Goal: Task Accomplishment & Management: Complete application form

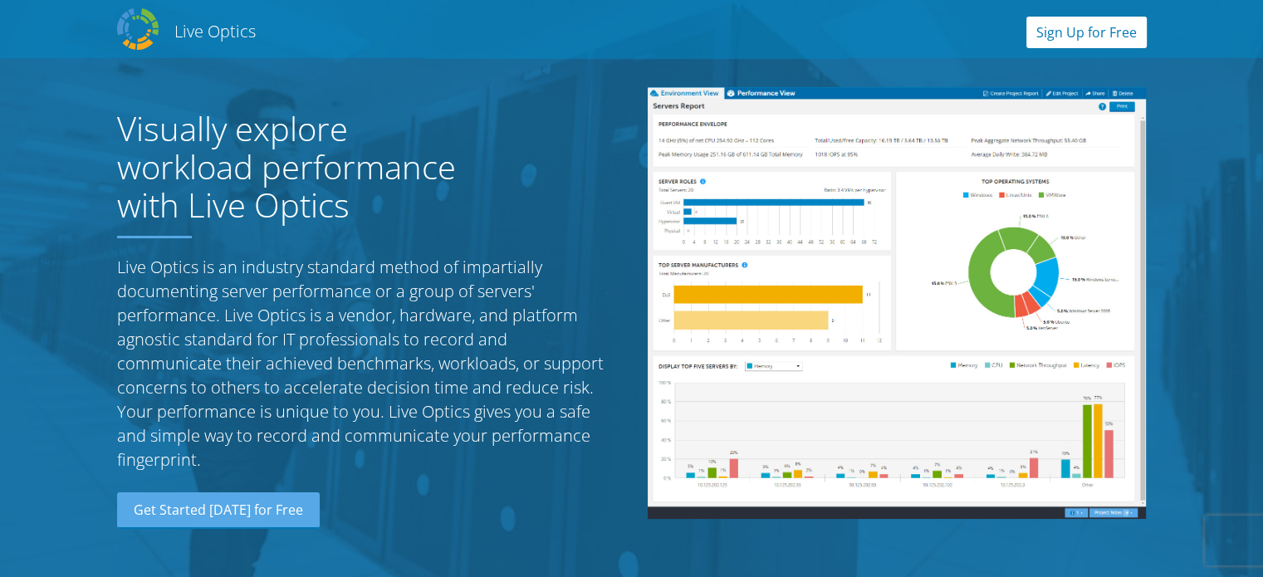
click at [1071, 19] on link "Sign Up for Free" at bounding box center [1087, 33] width 120 height 32
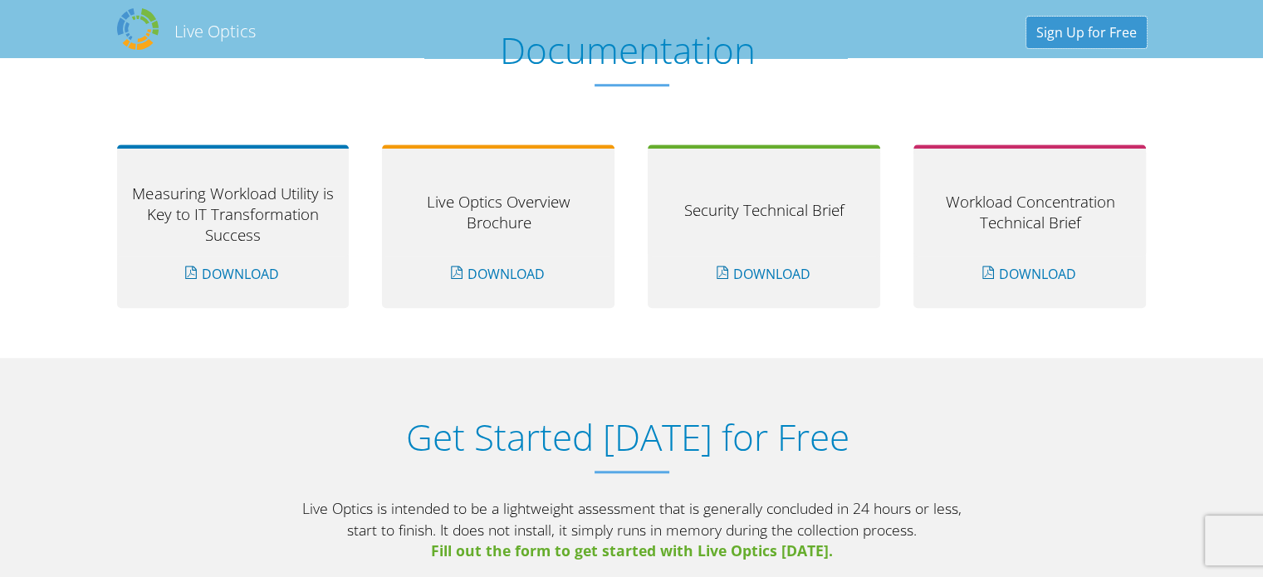
scroll to position [1730, 0]
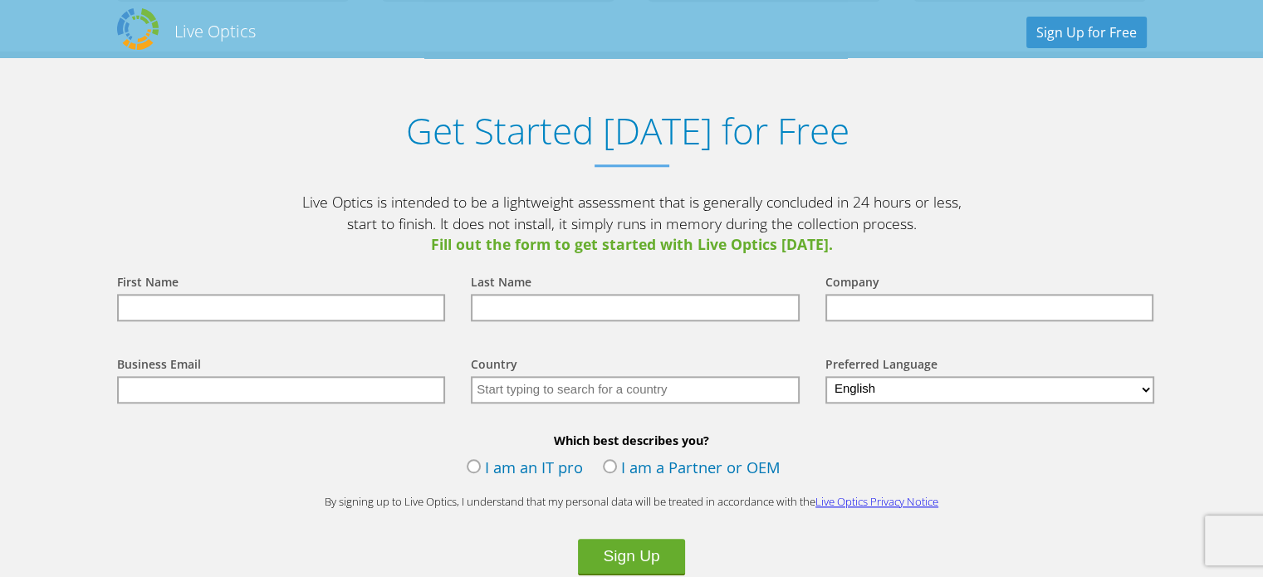
click at [336, 308] on input "text" at bounding box center [281, 307] width 329 height 27
type input "Muhammad"
type input "Shahyan"
type input "university of education"
type input "mshahyanshahid299@gmail.com"
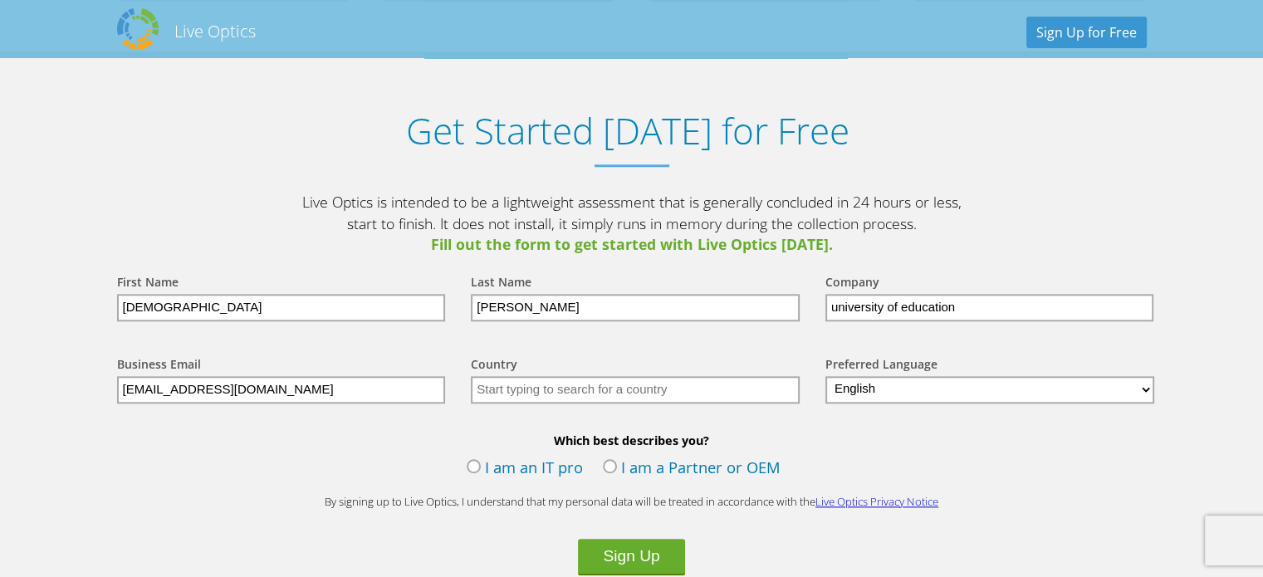
type input "Pakistan"
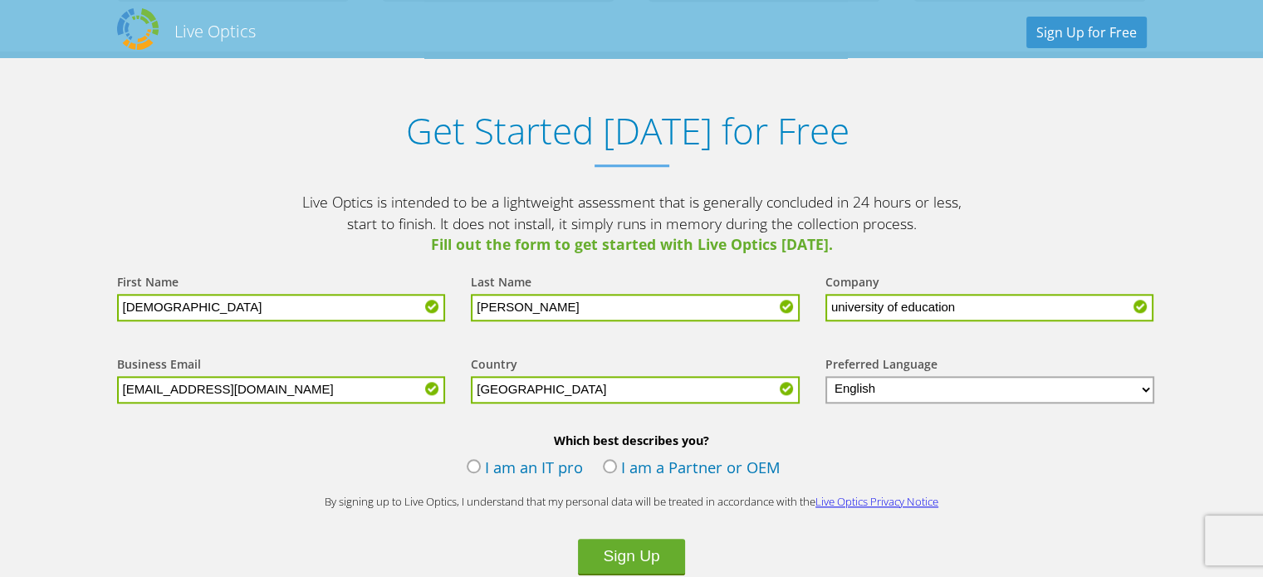
click at [234, 385] on input "mshahyanshahid299@gmail.com" at bounding box center [281, 389] width 329 height 27
type input "mshahyanshahid@gmail.com"
click at [329, 437] on b "Which best describes you?" at bounding box center [631, 441] width 1063 height 16
click at [480, 462] on label "I am an IT pro" at bounding box center [525, 469] width 116 height 25
click at [0, 0] on input "I am an IT pro" at bounding box center [0, 0] width 0 height 0
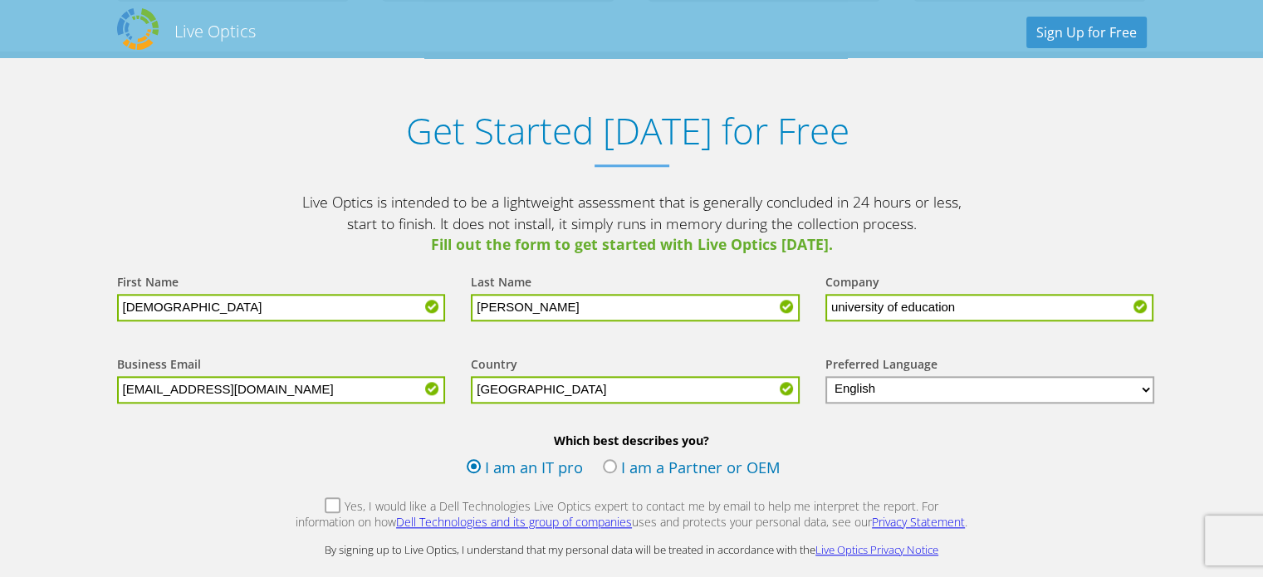
click at [309, 502] on label "Yes, I would like a Dell Technologies Live Optics expert to contact me by email…" at bounding box center [632, 516] width 674 height 36
click at [0, 0] on input "Yes, I would like a Dell Technologies Live Optics expert to contact me by email…" at bounding box center [0, 0] width 0 height 0
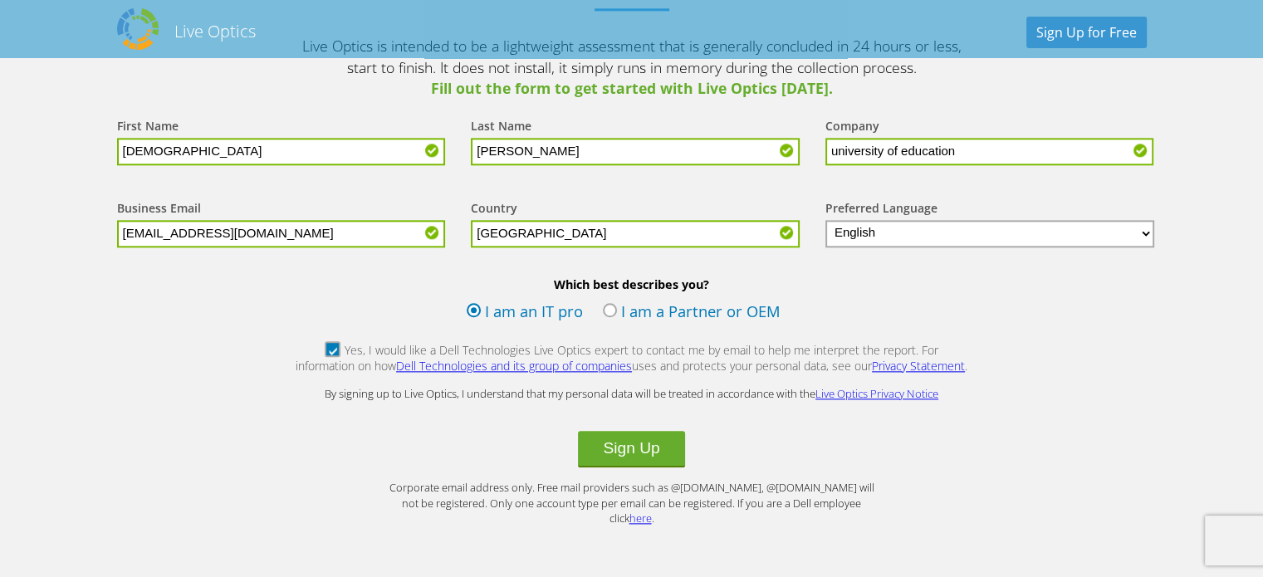
scroll to position [1897, 0]
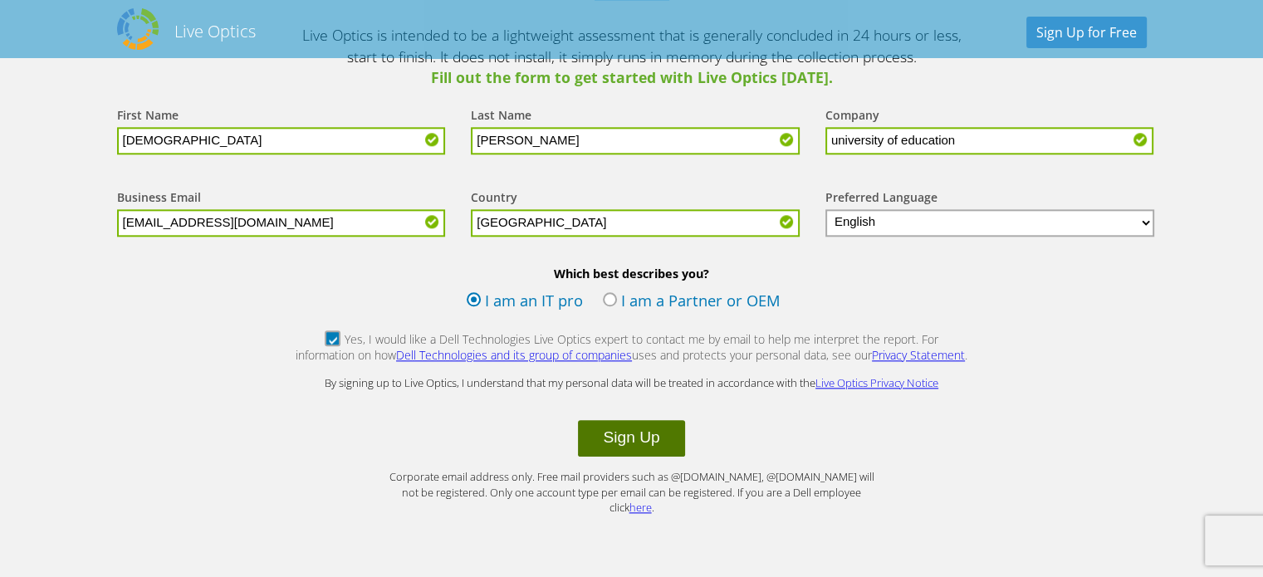
click at [657, 442] on button "Sign Up" at bounding box center [631, 438] width 106 height 37
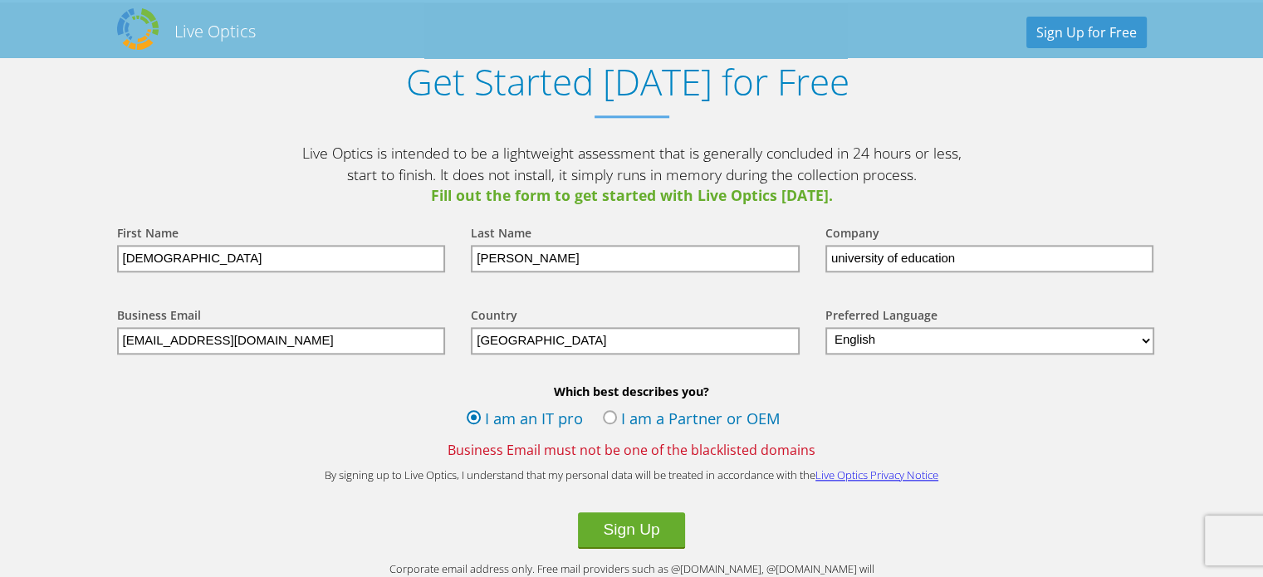
scroll to position [1777, 0]
drag, startPoint x: 328, startPoint y: 341, endPoint x: 114, endPoint y: 314, distance: 216.0
click at [114, 314] on div "Business Email [EMAIL_ADDRESS][DOMAIN_NAME]" at bounding box center [277, 332] width 355 height 82
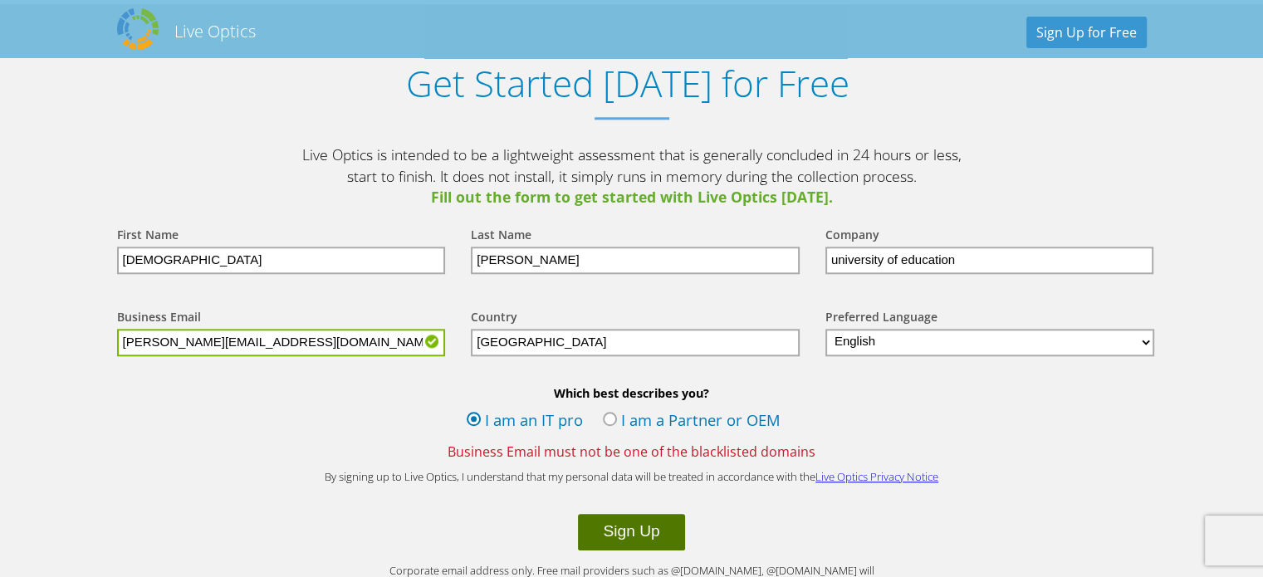
type input "muhammad.shahyan@abacuscambridge.com"
click at [654, 521] on button "Sign Up" at bounding box center [631, 532] width 106 height 37
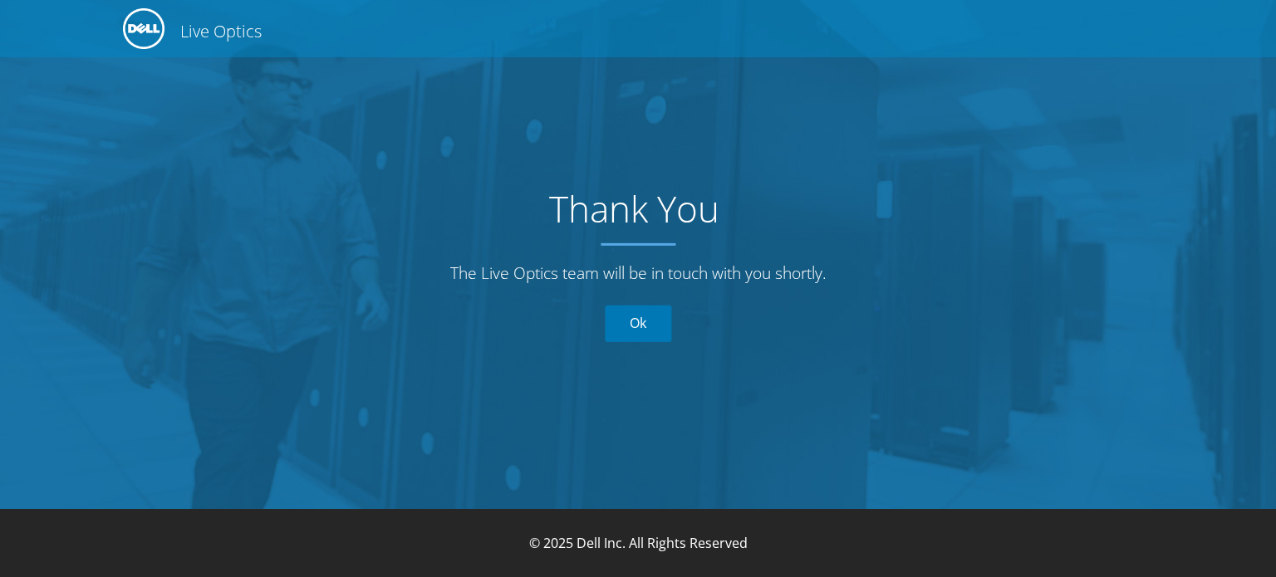
click at [630, 319] on link "Ok" at bounding box center [638, 324] width 66 height 37
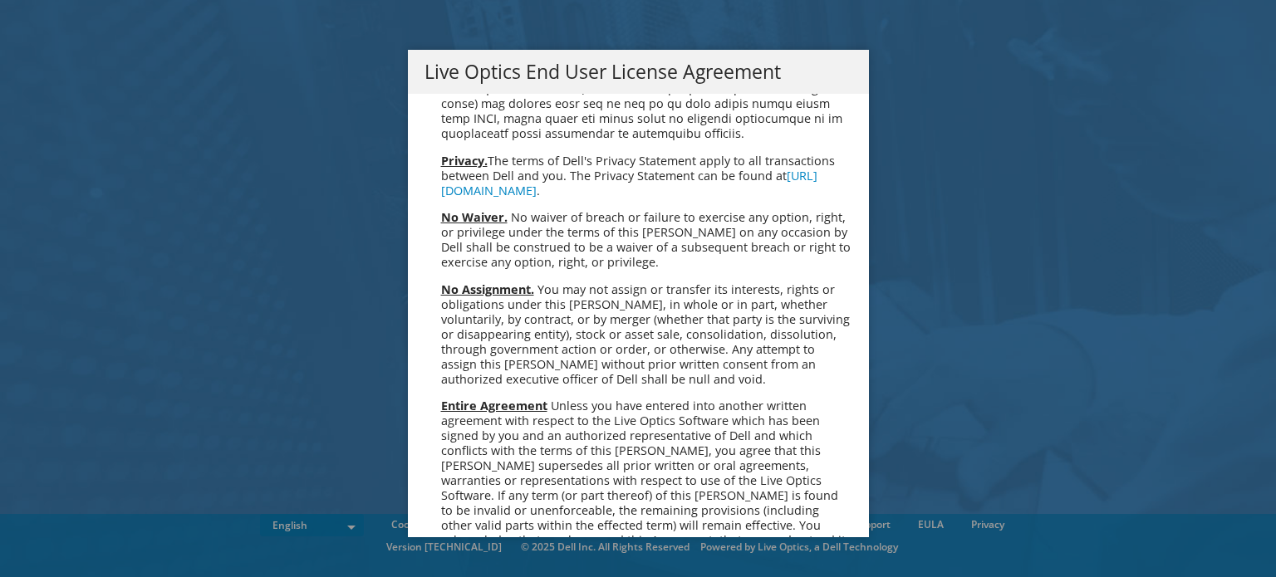
scroll to position [6281, 0]
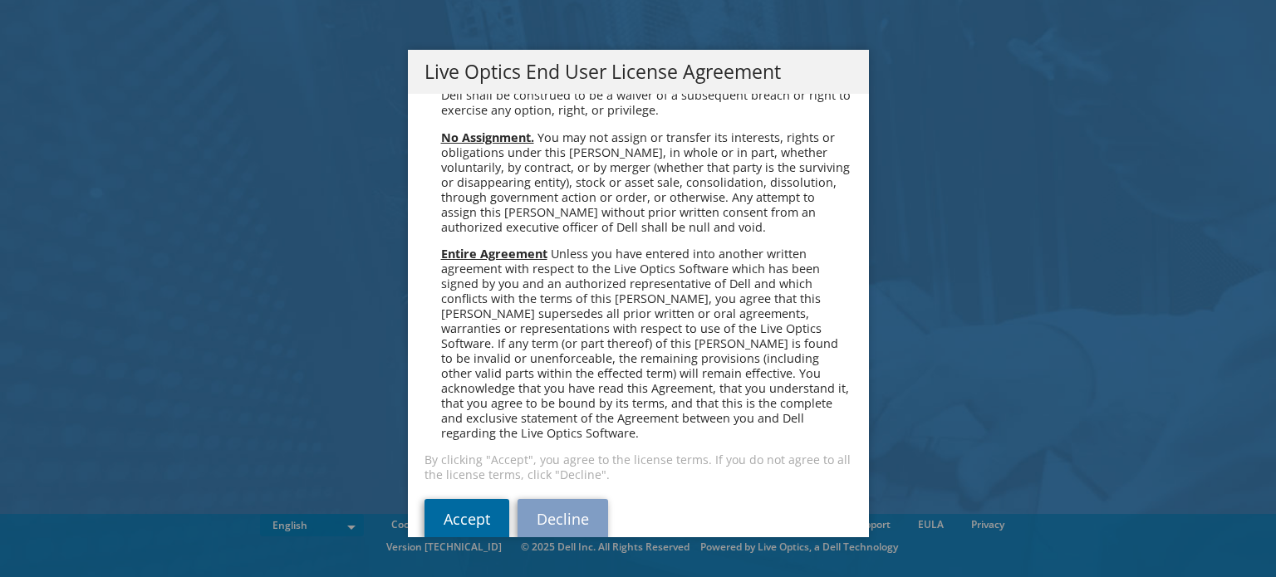
click at [457, 499] on link "Accept" at bounding box center [466, 519] width 85 height 40
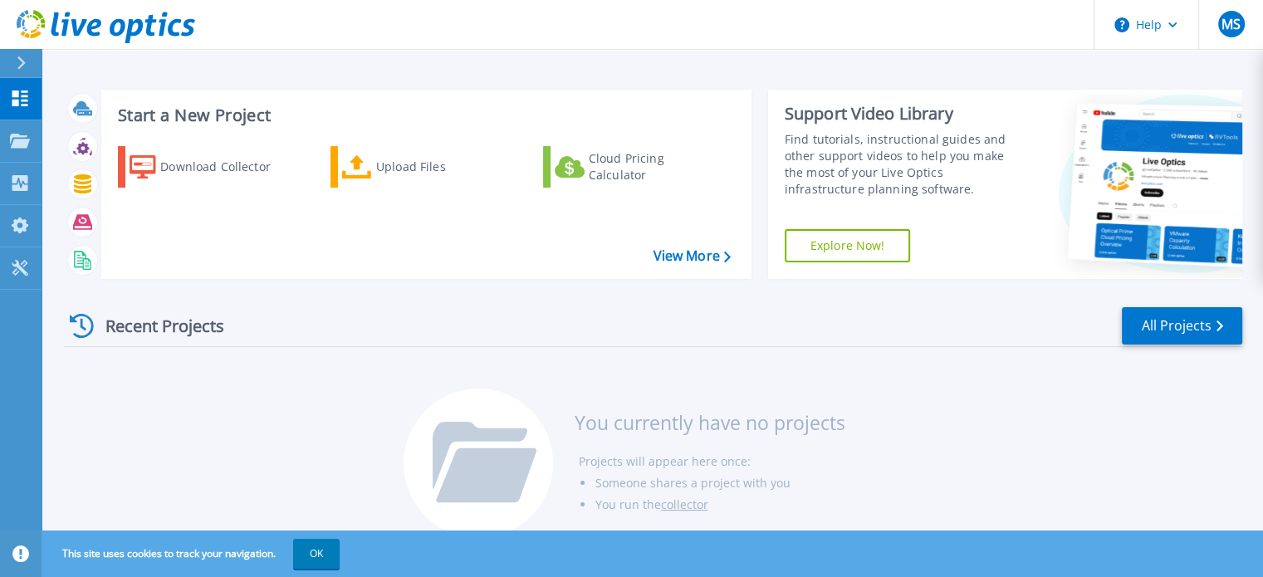
click at [612, 363] on div "Recent Projects All Projects You currently have no projects Projects will appea…" at bounding box center [653, 423] width 1179 height 262
click at [385, 159] on div "Upload Files" at bounding box center [442, 166] width 133 height 33
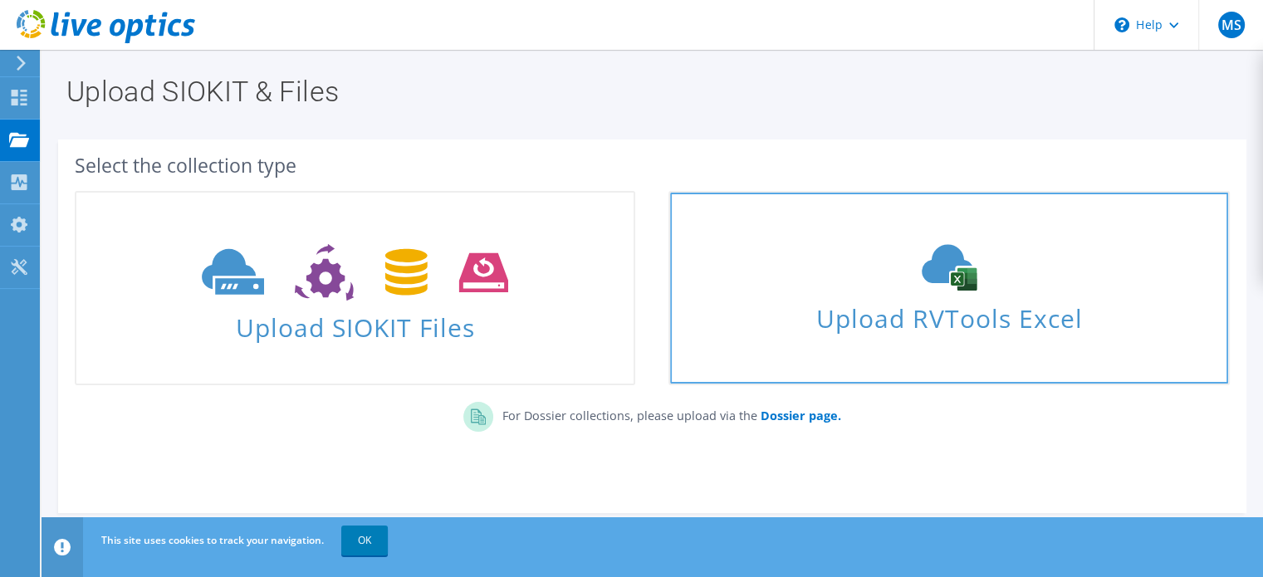
click at [903, 316] on span "Upload RVTools Excel" at bounding box center [948, 315] width 557 height 36
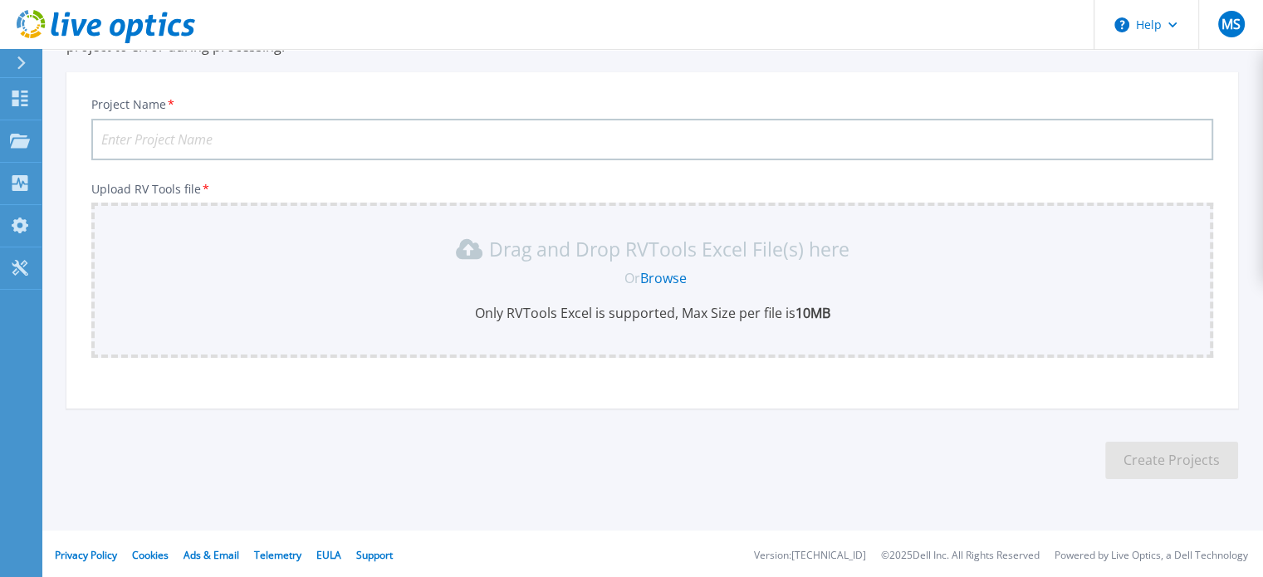
scroll to position [156, 0]
click at [78, 29] on icon at bounding box center [79, 27] width 16 height 17
